Goal: Task Accomplishment & Management: Complete application form

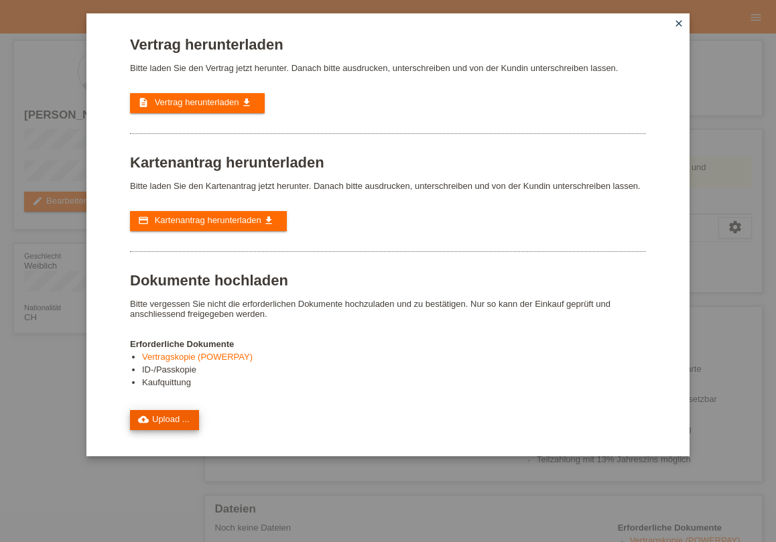
click at [170, 424] on link "cloud_upload Upload ..." at bounding box center [164, 420] width 69 height 20
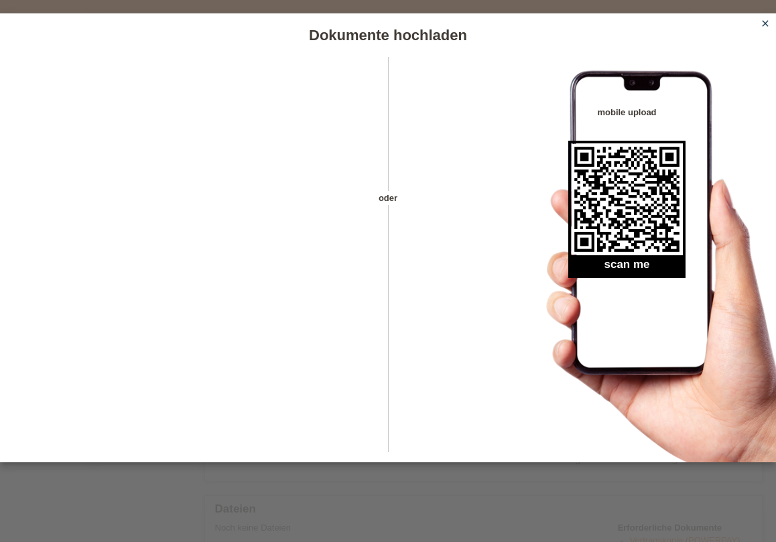
click at [771, 20] on icon "close" at bounding box center [765, 23] width 11 height 11
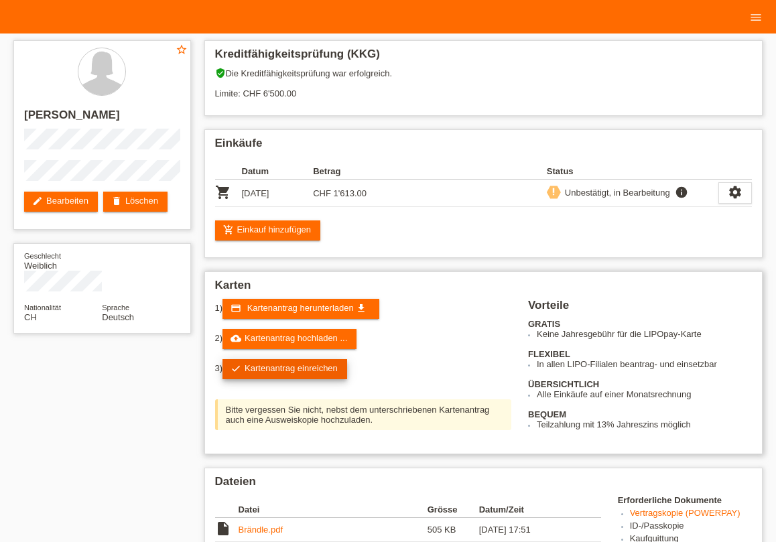
click at [285, 365] on link "check Kartenantrag einreichen" at bounding box center [285, 369] width 125 height 20
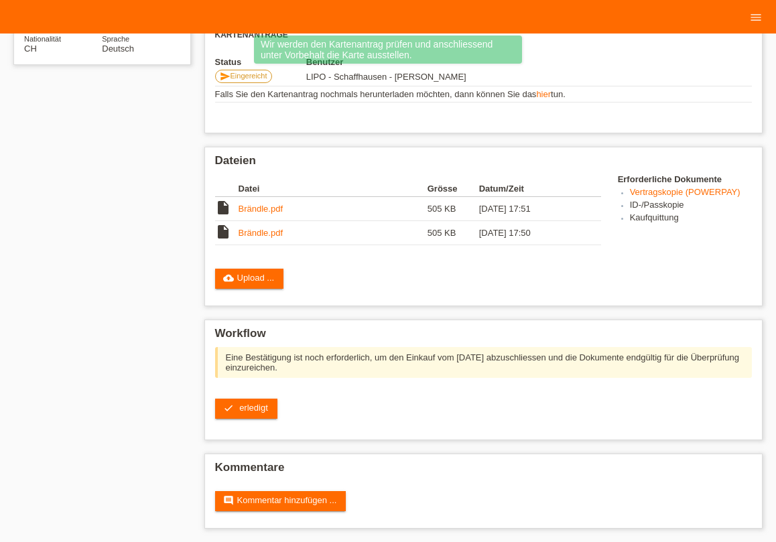
scroll to position [276, 0]
click at [251, 412] on link "check erledigt" at bounding box center [246, 409] width 62 height 20
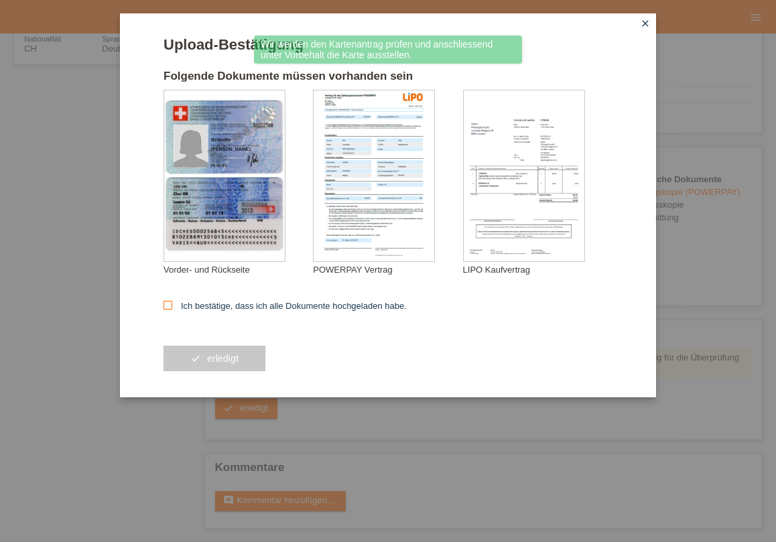
click at [169, 307] on icon at bounding box center [168, 305] width 9 height 9
click at [169, 307] on input "Ich bestätige, dass ich alle Dokumente hochgeladen habe." at bounding box center [168, 305] width 9 height 9
checkbox input "true"
click at [203, 349] on button "check erledigt" at bounding box center [215, 358] width 102 height 25
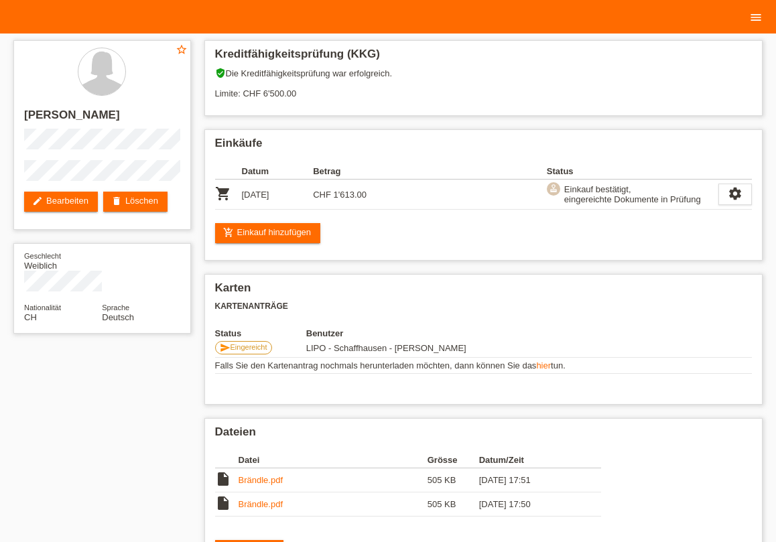
click at [753, 19] on icon "menu" at bounding box center [755, 17] width 13 height 13
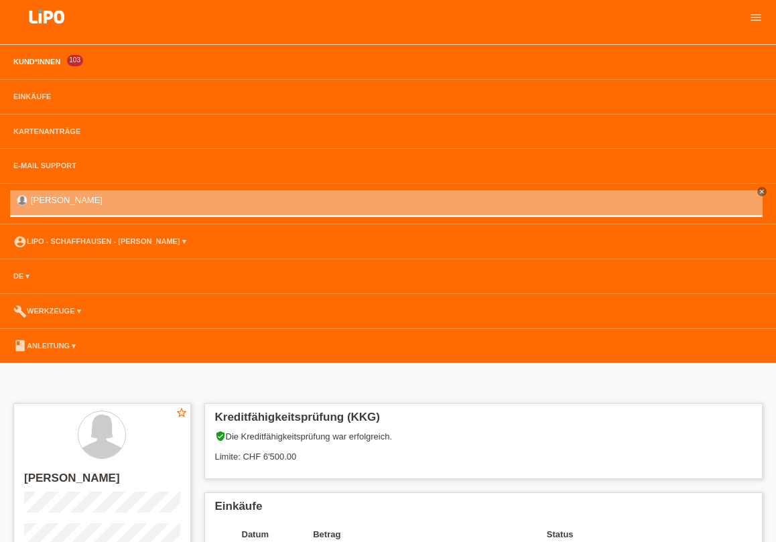
click at [54, 63] on link "Kund*innen" at bounding box center [37, 62] width 60 height 8
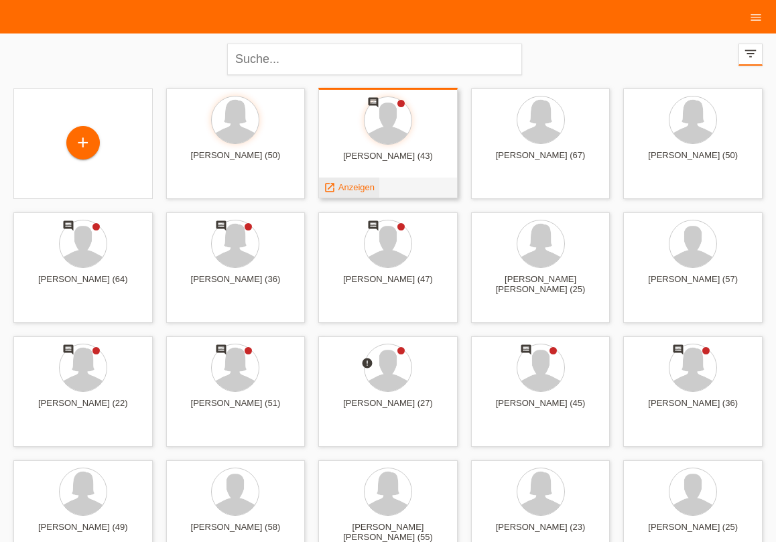
click at [347, 190] on span "Anzeigen" at bounding box center [356, 187] width 36 height 10
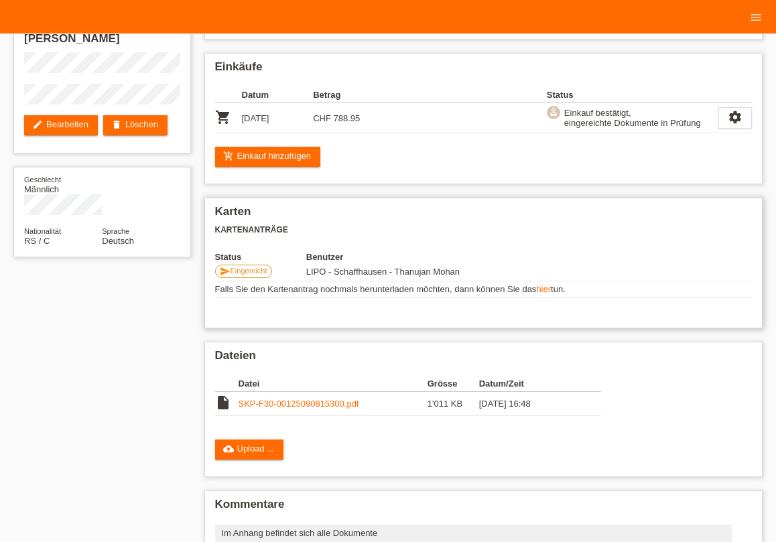
scroll to position [165, 0]
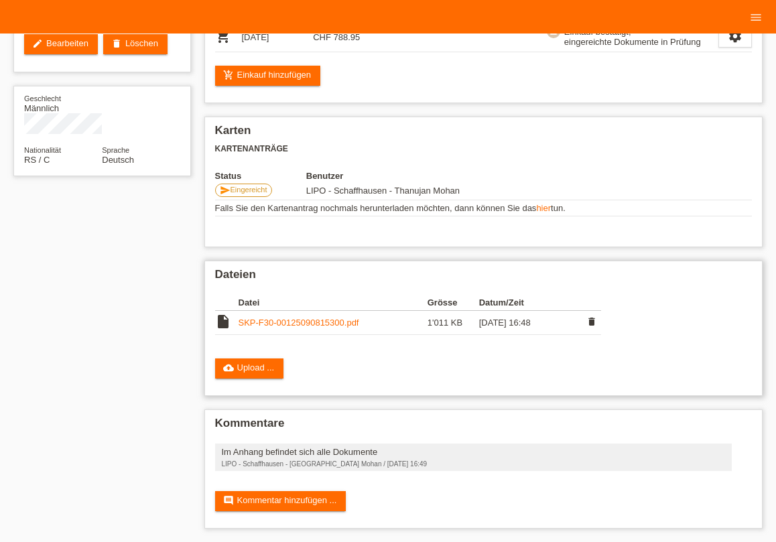
click at [280, 319] on link "SKP-F30-00125090815300.pdf" at bounding box center [299, 323] width 121 height 10
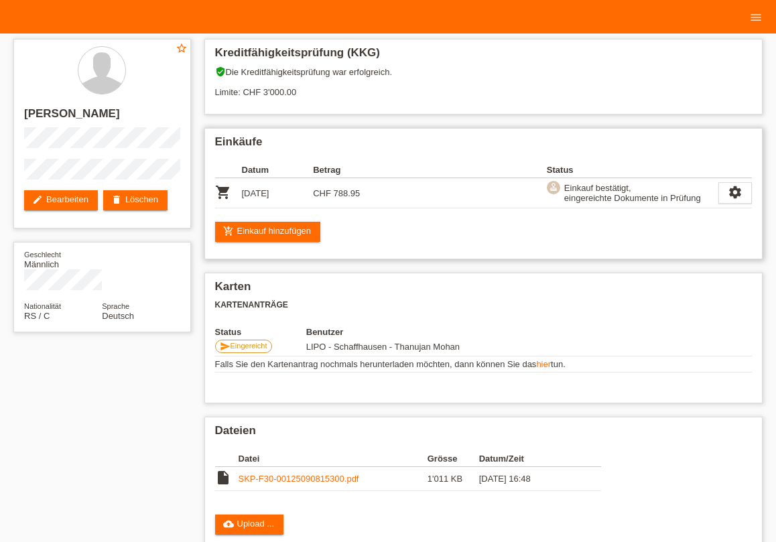
scroll to position [0, 0]
